Goal: Navigation & Orientation: Understand site structure

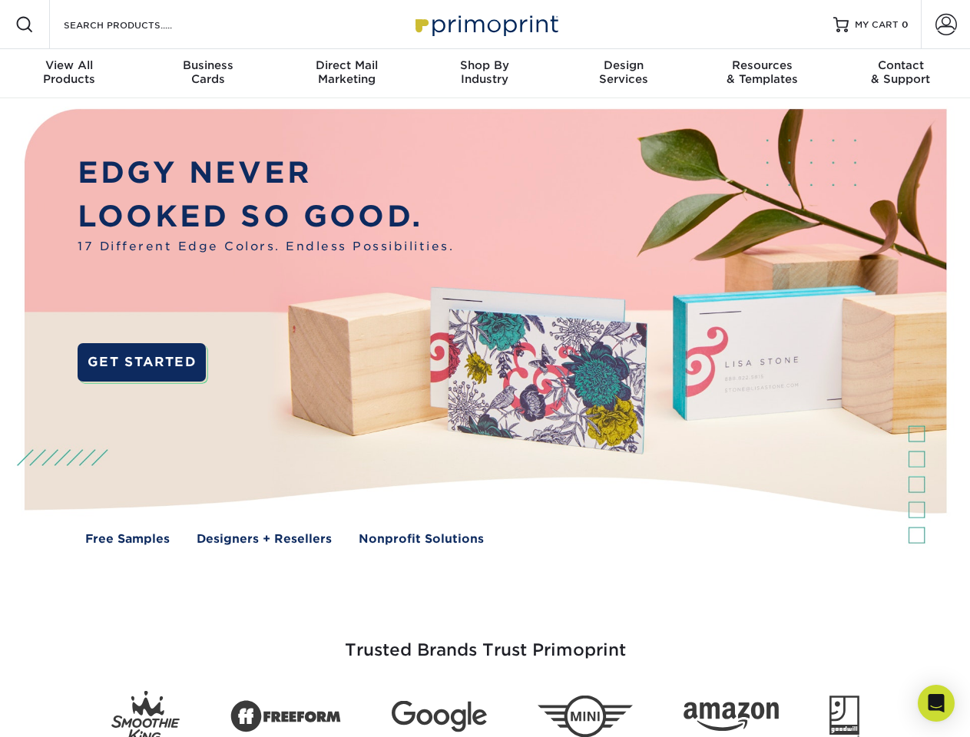
click at [485, 369] on img at bounding box center [485, 338] width 960 height 480
click at [25, 25] on span at bounding box center [24, 24] width 18 height 18
click at [946, 25] on span at bounding box center [947, 25] width 22 height 22
click at [69, 74] on div "View All Products" at bounding box center [69, 72] width 138 height 28
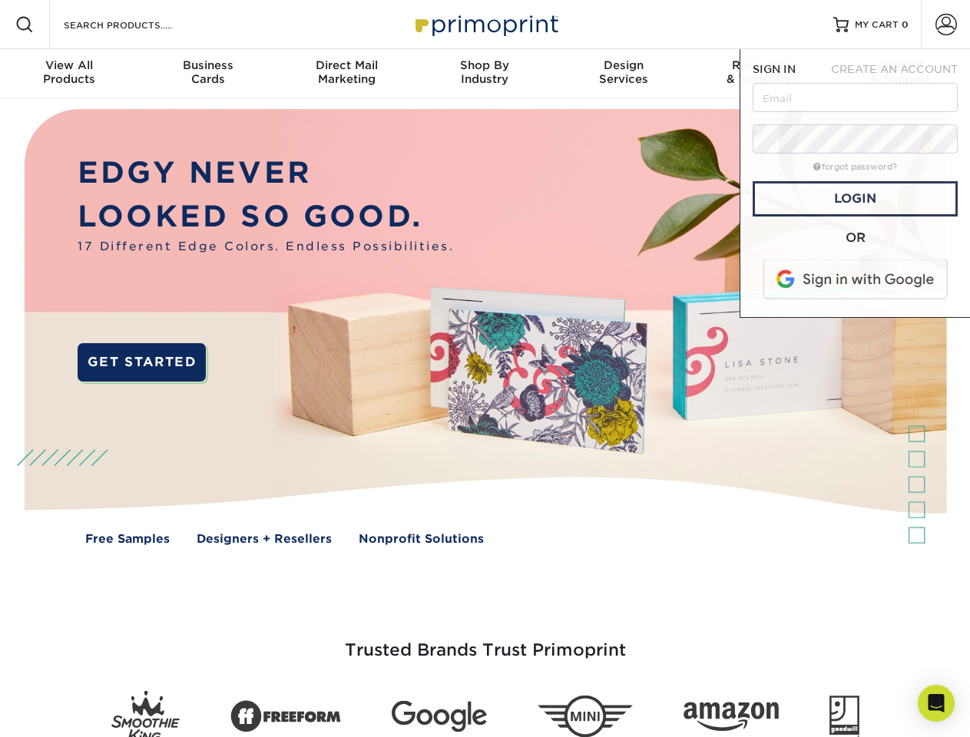
click at [207, 74] on div "Business Cards" at bounding box center [207, 72] width 138 height 28
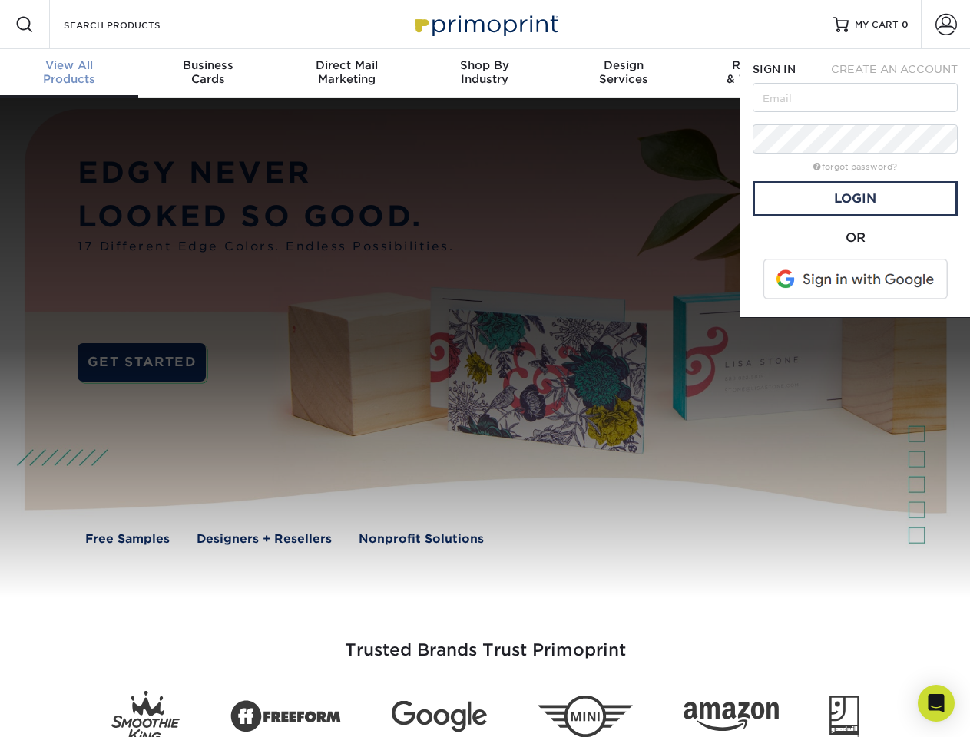
click at [346, 74] on div "Direct Mail Marketing" at bounding box center [346, 72] width 138 height 28
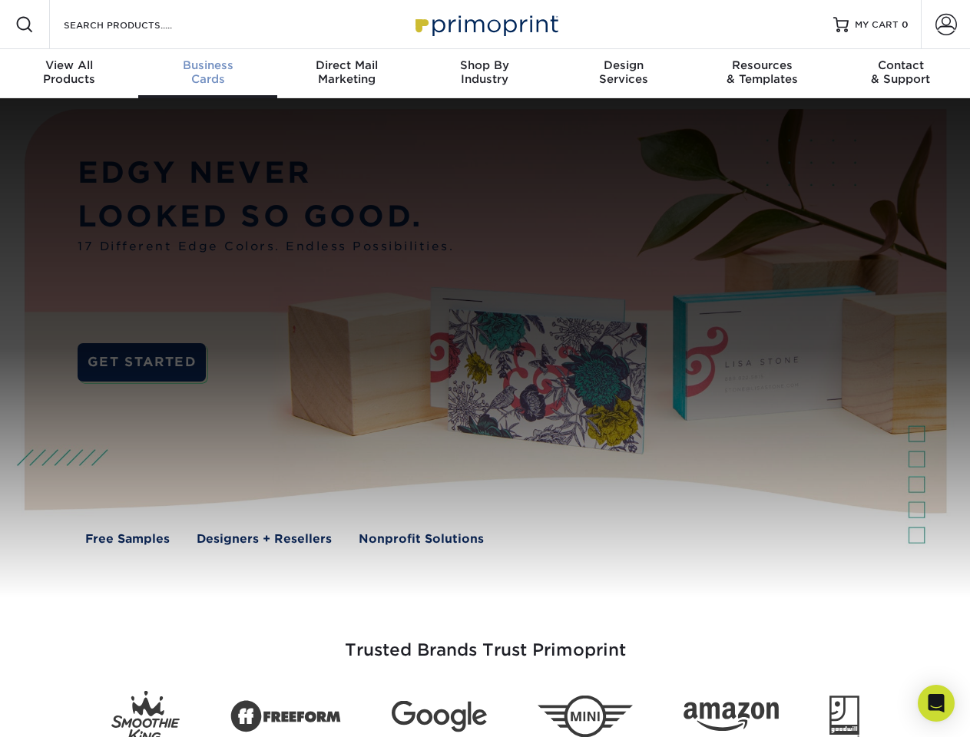
click at [485, 74] on div "Shop By Industry" at bounding box center [485, 72] width 138 height 28
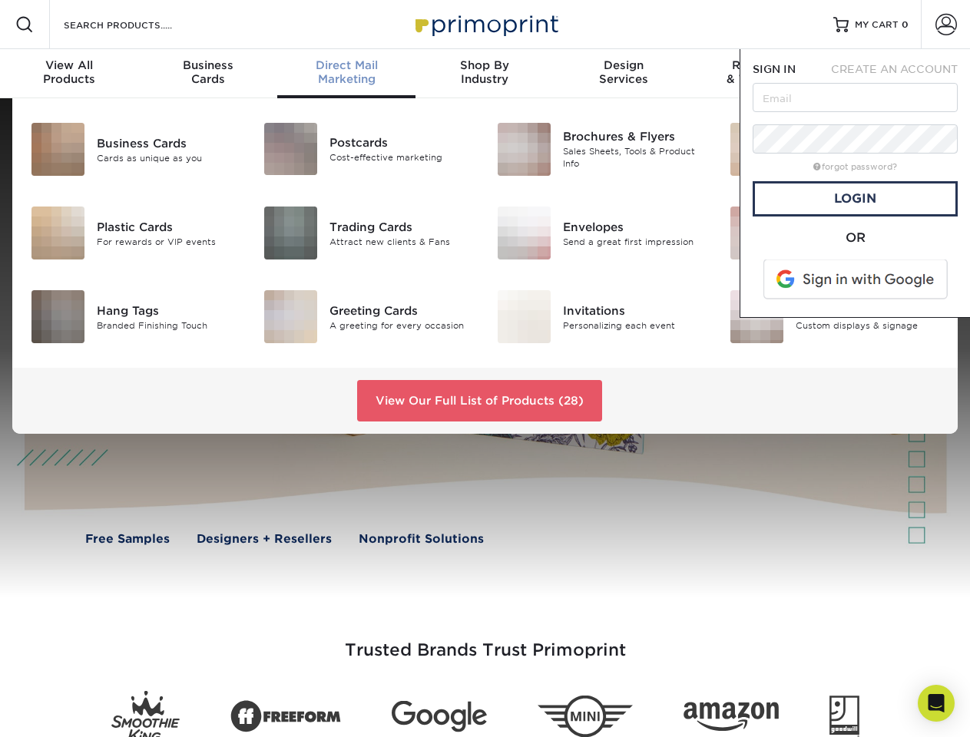
click at [624, 74] on div "Design Services" at bounding box center [624, 72] width 138 height 28
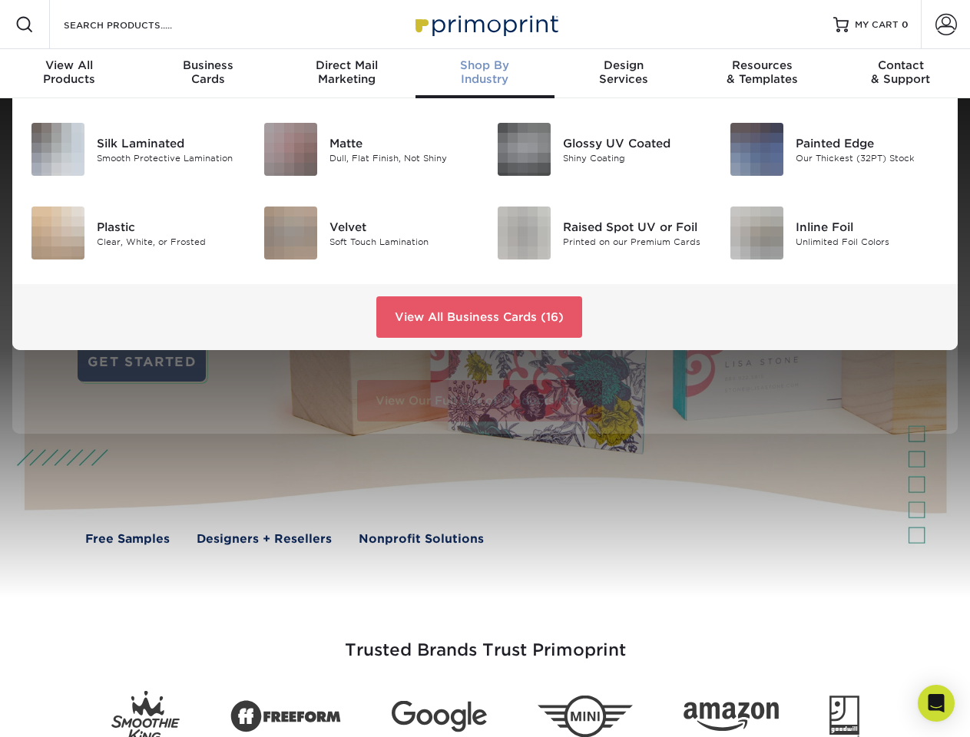
click at [762, 74] on span "SIGN IN" at bounding box center [774, 69] width 43 height 12
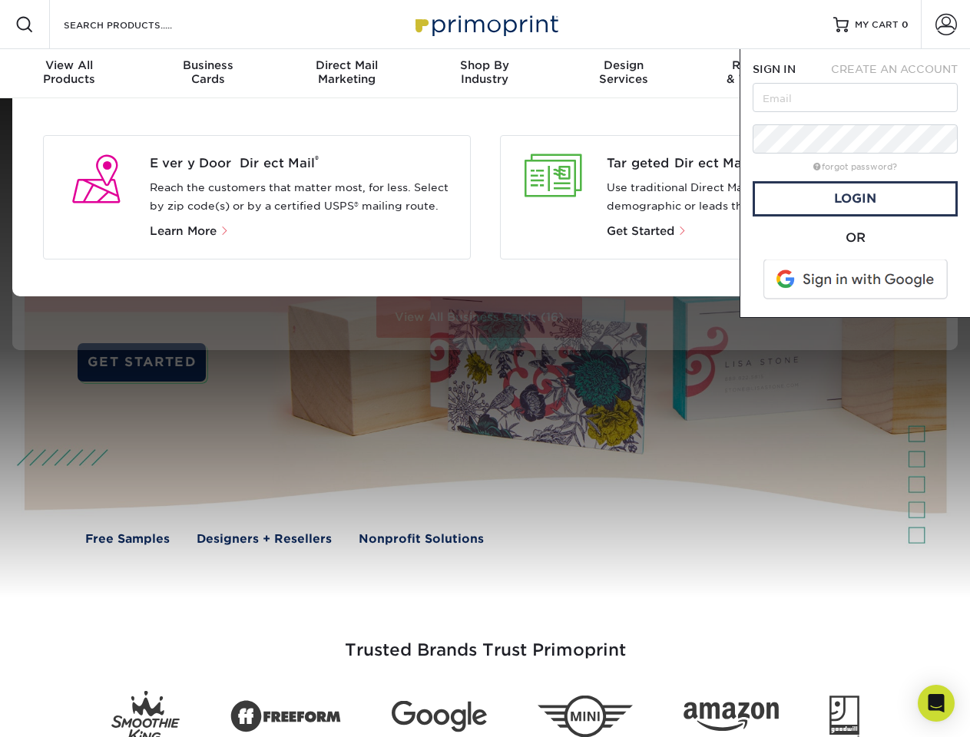
click at [901, 74] on div "Contact & Support" at bounding box center [901, 72] width 138 height 28
